Goal: Information Seeking & Learning: Check status

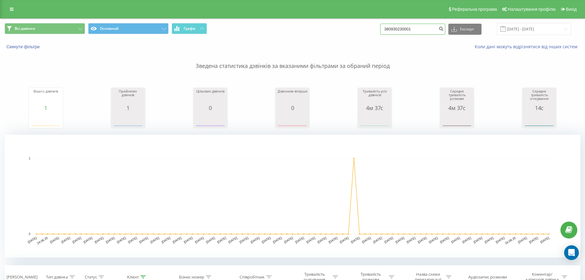
click at [396, 30] on input "380930230001" at bounding box center [412, 29] width 65 height 11
paste input "94821322"
type input "380994821322"
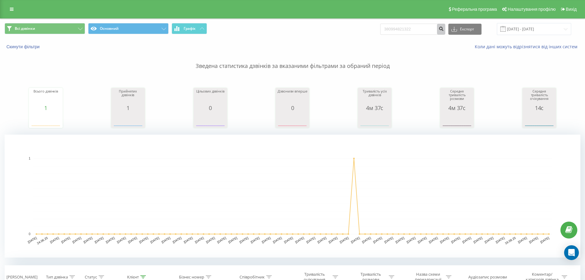
click at [445, 32] on button "submit" at bounding box center [441, 29] width 8 height 11
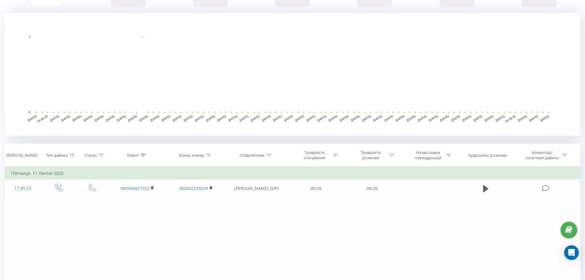
scroll to position [123, 0]
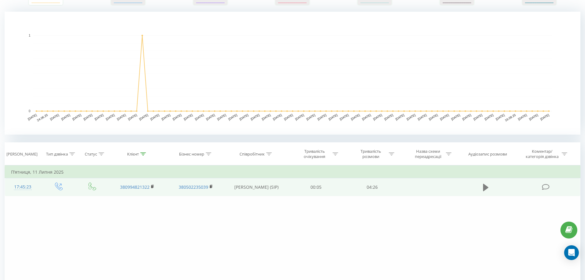
click at [485, 189] on icon at bounding box center [486, 186] width 6 height 7
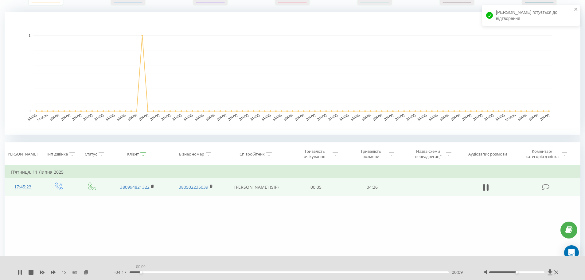
drag, startPoint x: 141, startPoint y: 273, endPoint x: 152, endPoint y: 271, distance: 11.1
click at [142, 273] on div "00:09" at bounding box center [289, 272] width 319 height 2
click at [166, 271] on div "00:11" at bounding box center [289, 272] width 319 height 2
click at [151, 270] on div "- 03:55 00:31 00:31" at bounding box center [291, 272] width 355 height 6
click at [186, 272] on div "00:31" at bounding box center [289, 272] width 319 height 2
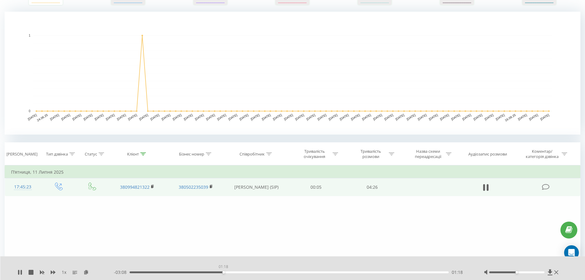
click at [223, 271] on div "01:18" at bounding box center [289, 272] width 319 height 2
drag, startPoint x: 248, startPoint y: 272, endPoint x: 252, endPoint y: 272, distance: 3.4
click at [249, 272] on div "01:18" at bounding box center [289, 272] width 319 height 2
drag, startPoint x: 274, startPoint y: 272, endPoint x: 378, endPoint y: 276, distance: 104.5
click at [274, 272] on div "01:41" at bounding box center [289, 272] width 319 height 2
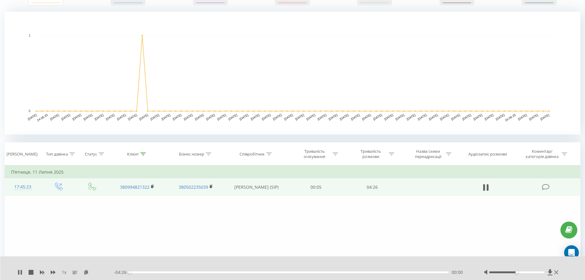
click at [412, 271] on div "00:00" at bounding box center [289, 272] width 319 height 2
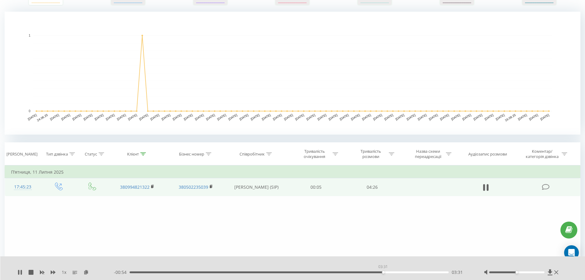
click at [383, 272] on div "03:31" at bounding box center [289, 272] width 319 height 2
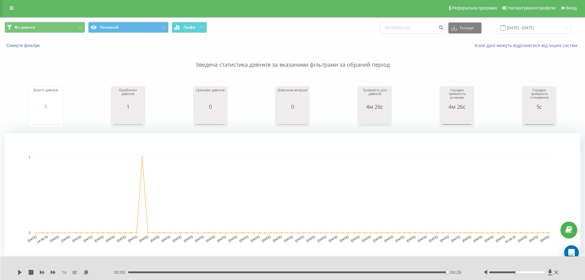
scroll to position [0, 0]
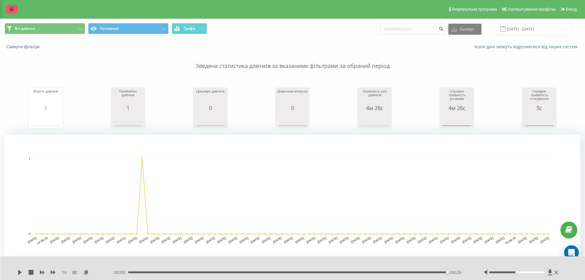
click at [9, 10] on link at bounding box center [11, 9] width 11 height 9
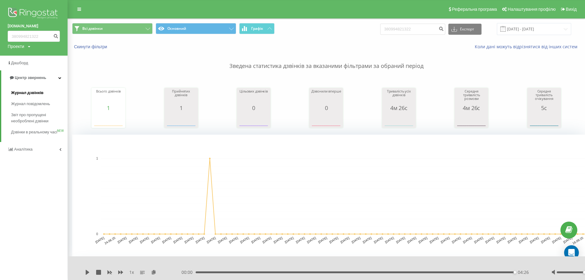
click at [35, 92] on span "Журнал дзвінків" at bounding box center [27, 93] width 33 height 6
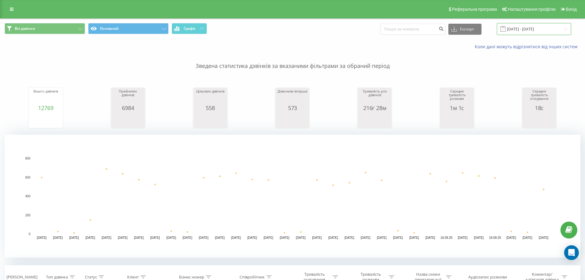
click at [526, 28] on input "22.08.2025 - 22.09.2025" at bounding box center [534, 29] width 74 height 12
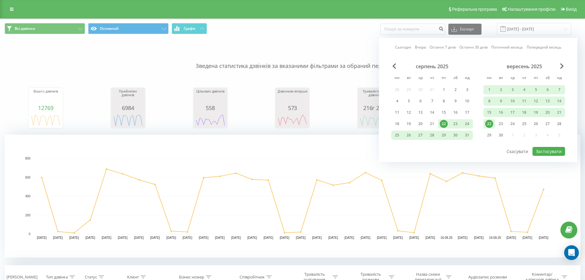
click at [400, 48] on link "Сьогодні" at bounding box center [403, 47] width 16 height 6
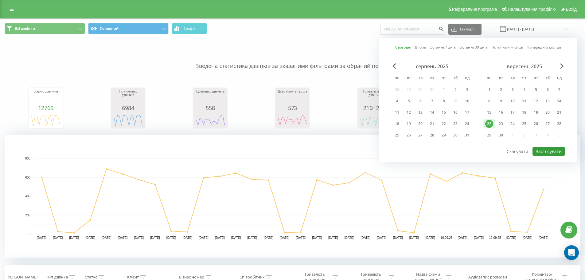
drag, startPoint x: 538, startPoint y: 148, endPoint x: 497, endPoint y: 146, distance: 40.9
click at [538, 148] on button "Застосувати" at bounding box center [548, 151] width 33 height 9
type input "22.09.2025 - 22.09.2025"
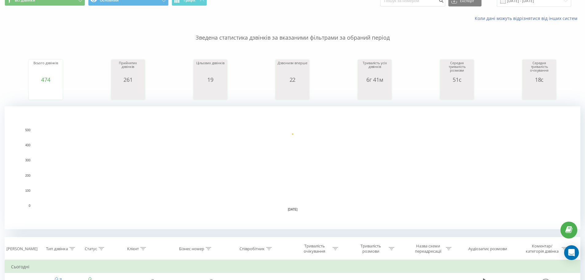
scroll to position [123, 0]
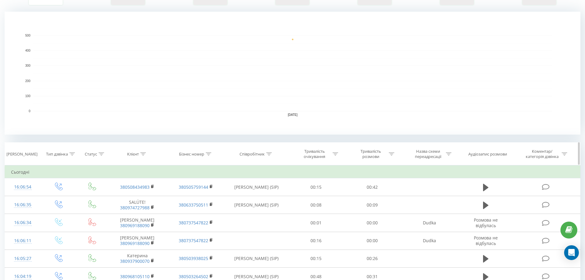
click at [270, 154] on icon at bounding box center [269, 153] width 6 height 3
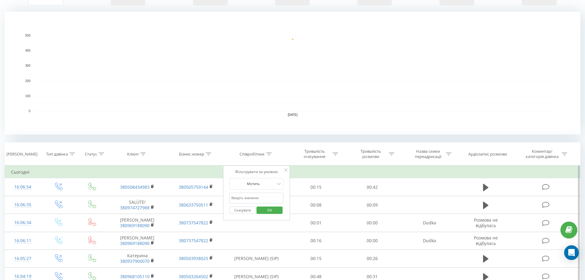
click at [251, 195] on input "text" at bounding box center [256, 198] width 54 height 11
type input "Вер"
click at [270, 210] on span "OK" at bounding box center [269, 210] width 17 height 10
